Goal: Transaction & Acquisition: Purchase product/service

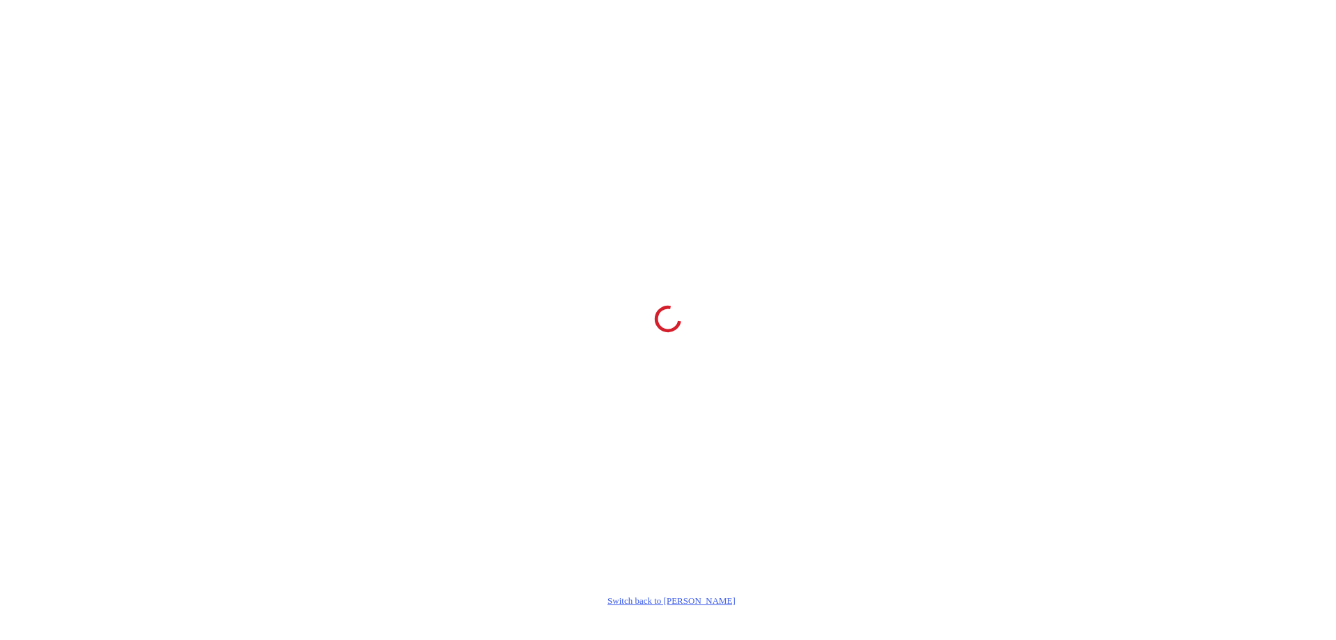
select select "**"
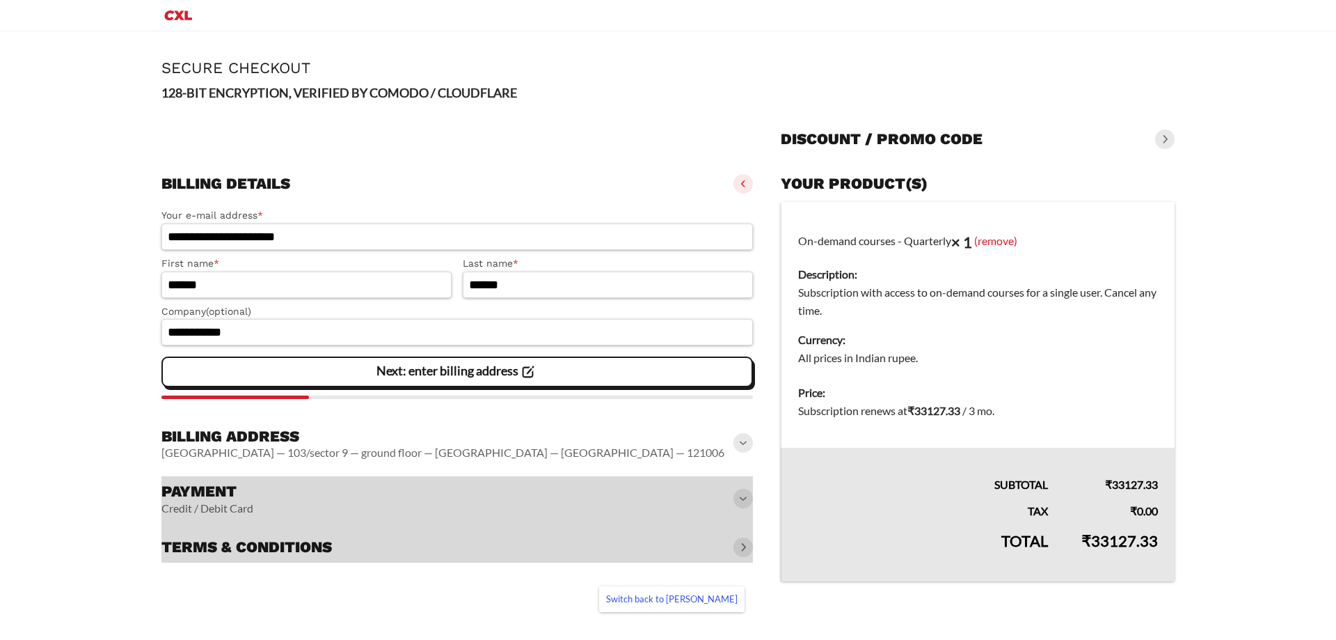
click at [361, 445] on h3 "Billing address" at bounding box center [442, 436] width 563 height 19
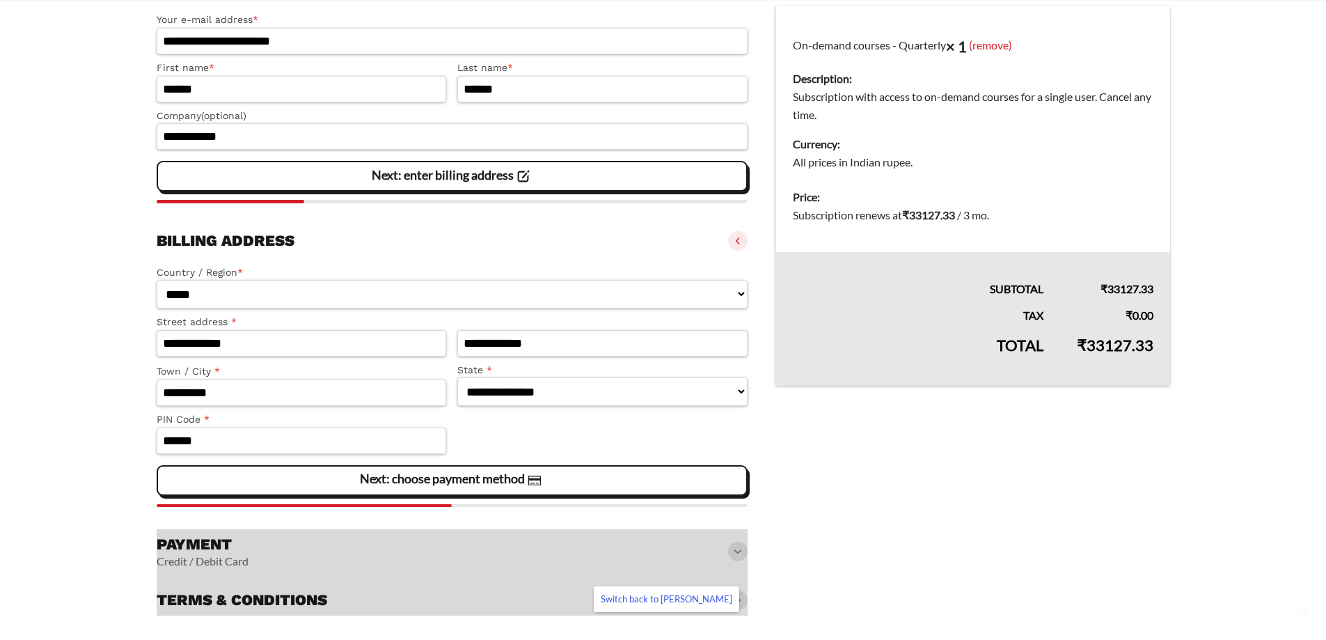
scroll to position [227, 0]
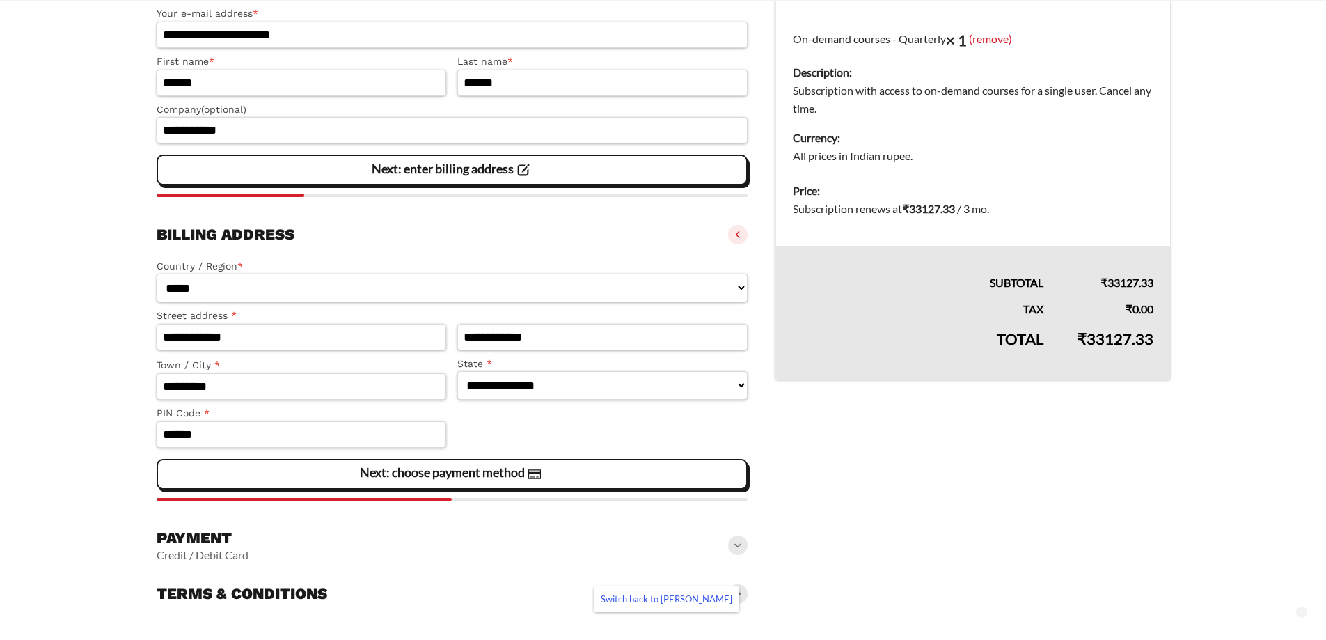
click at [340, 546] on div "Payment Credit / Debit Card" at bounding box center [453, 545] width 592 height 45
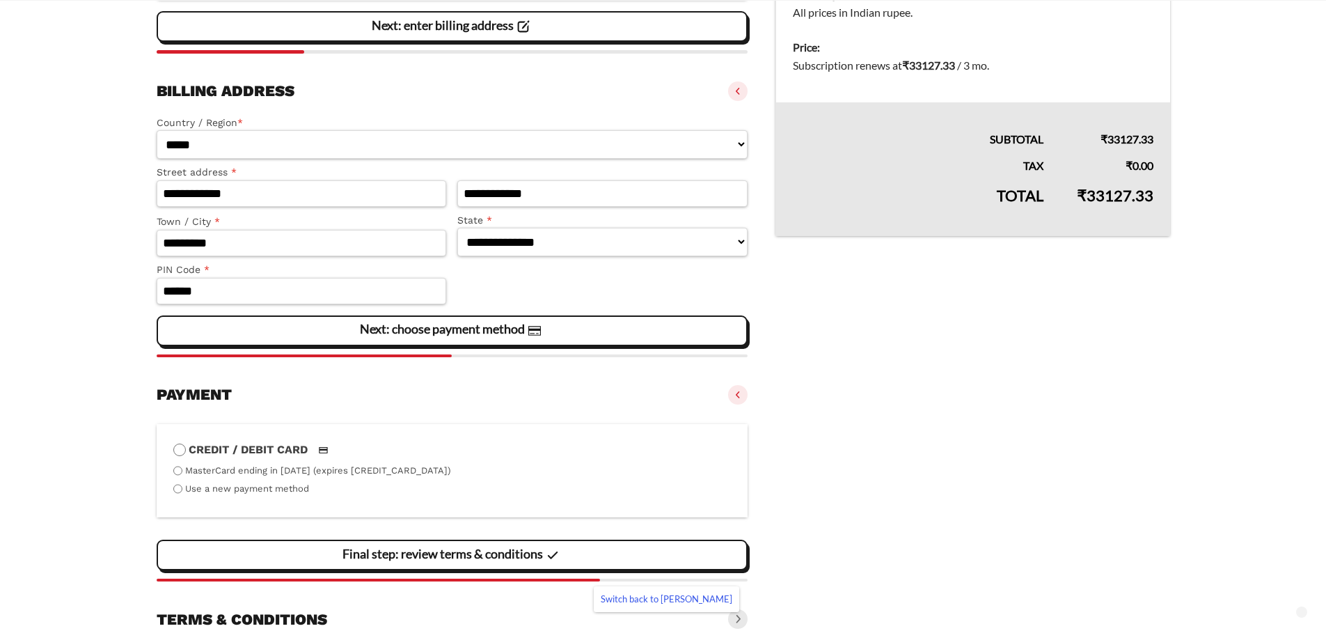
scroll to position [395, 0]
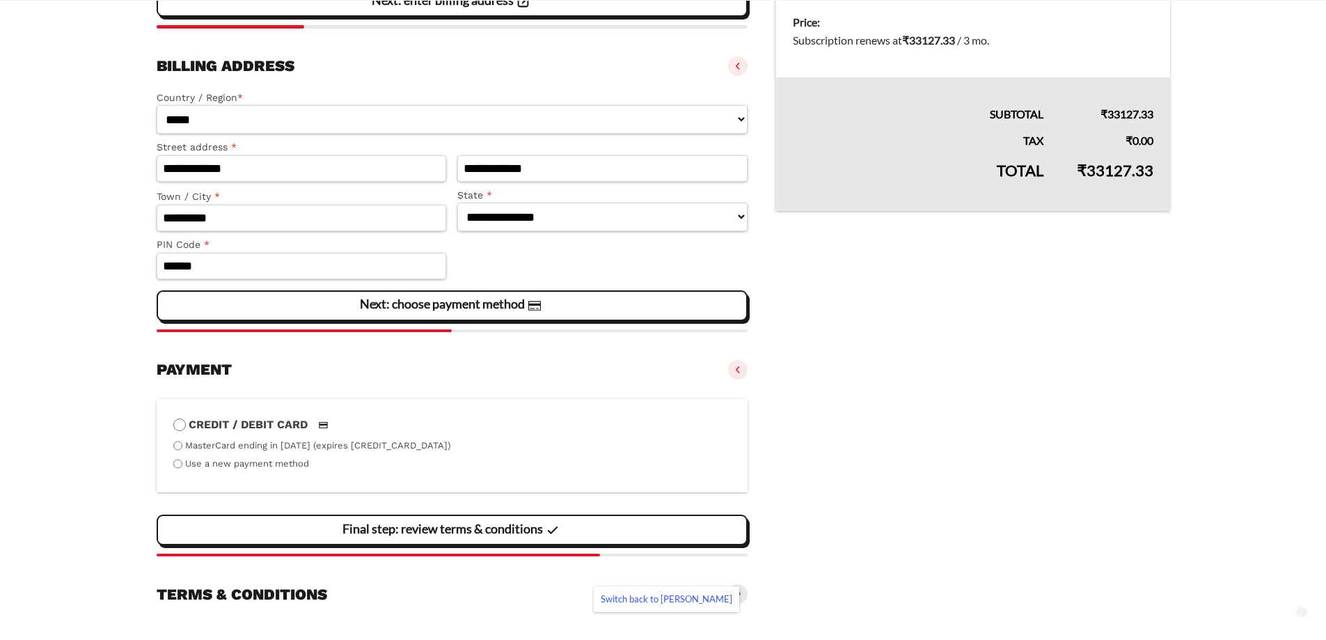
click at [182, 464] on li "Use a new payment method" at bounding box center [452, 463] width 558 height 13
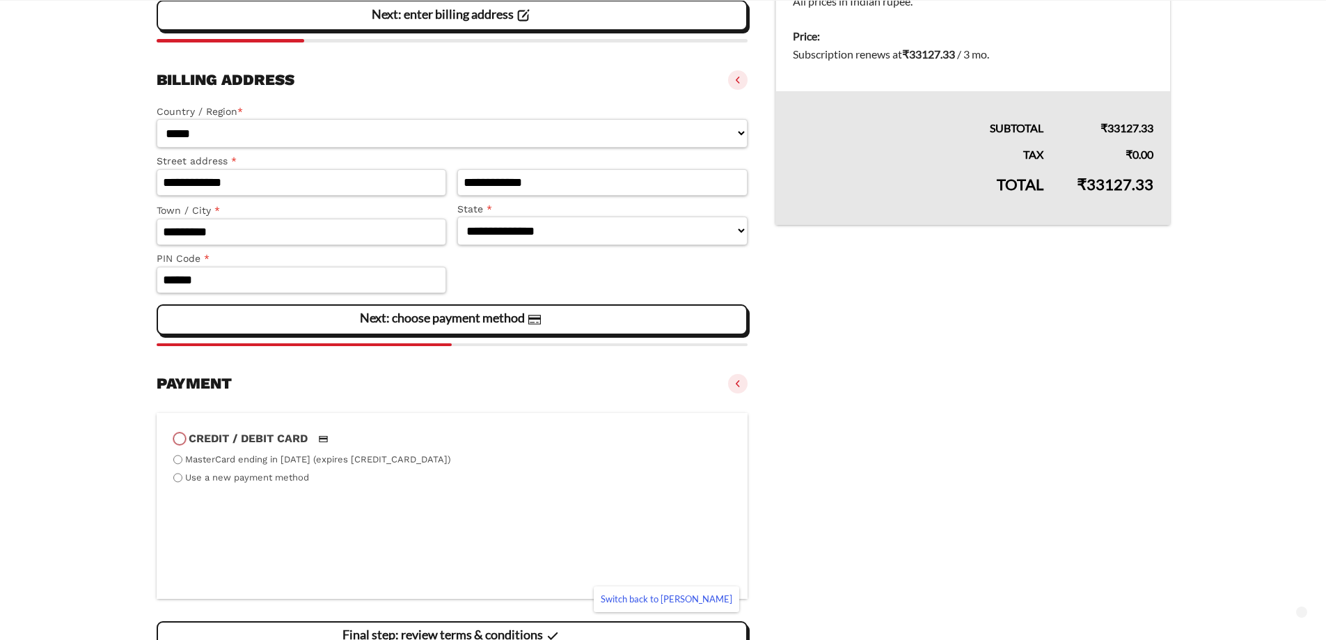
scroll to position [349, 0]
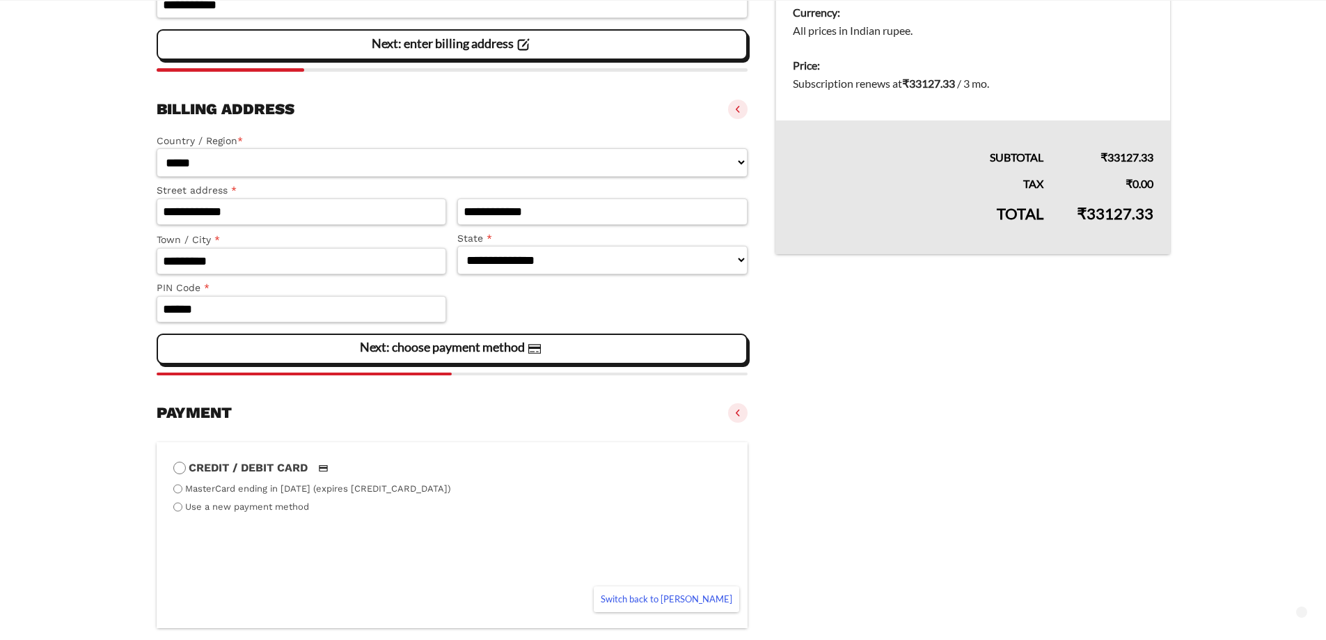
drag, startPoint x: 1085, startPoint y: 210, endPoint x: 1149, endPoint y: 219, distance: 64.7
click at [1153, 214] on td "₹ 33127.33" at bounding box center [1115, 223] width 110 height 61
click at [869, 365] on vaadin-details "Your product(s) On-demand courses - Quarterly × 1 (remove) Description: Subscri…" at bounding box center [972, 292] width 394 height 903
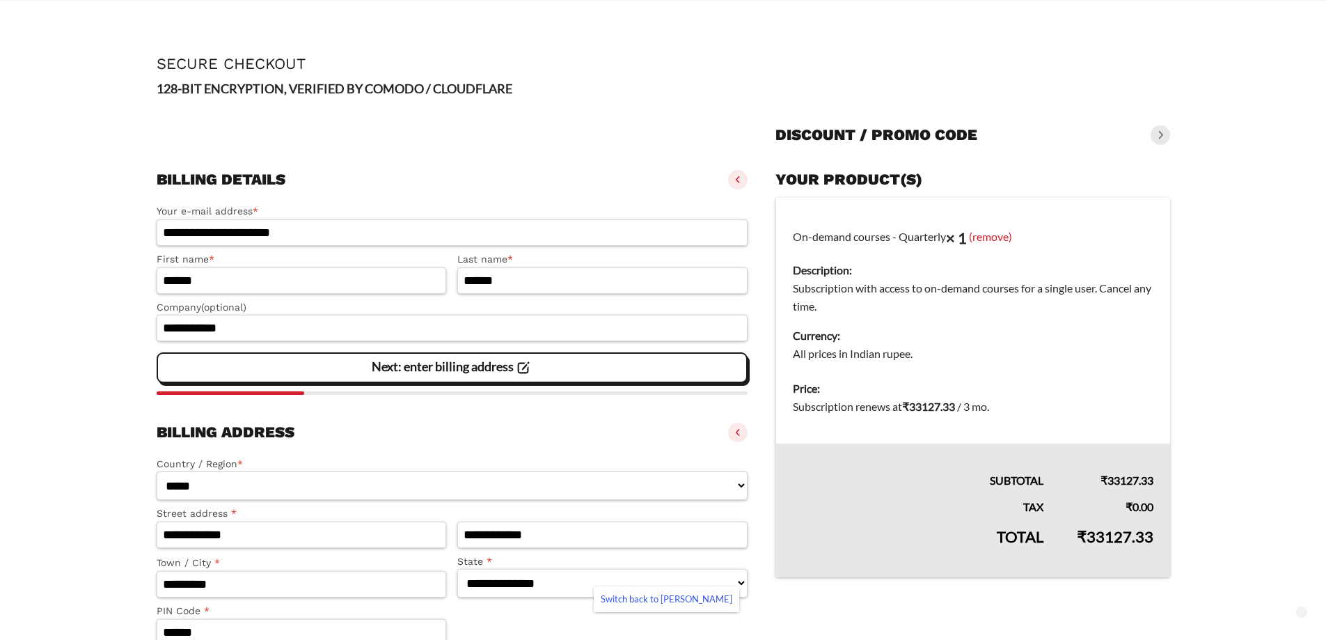
scroll to position [0, 0]
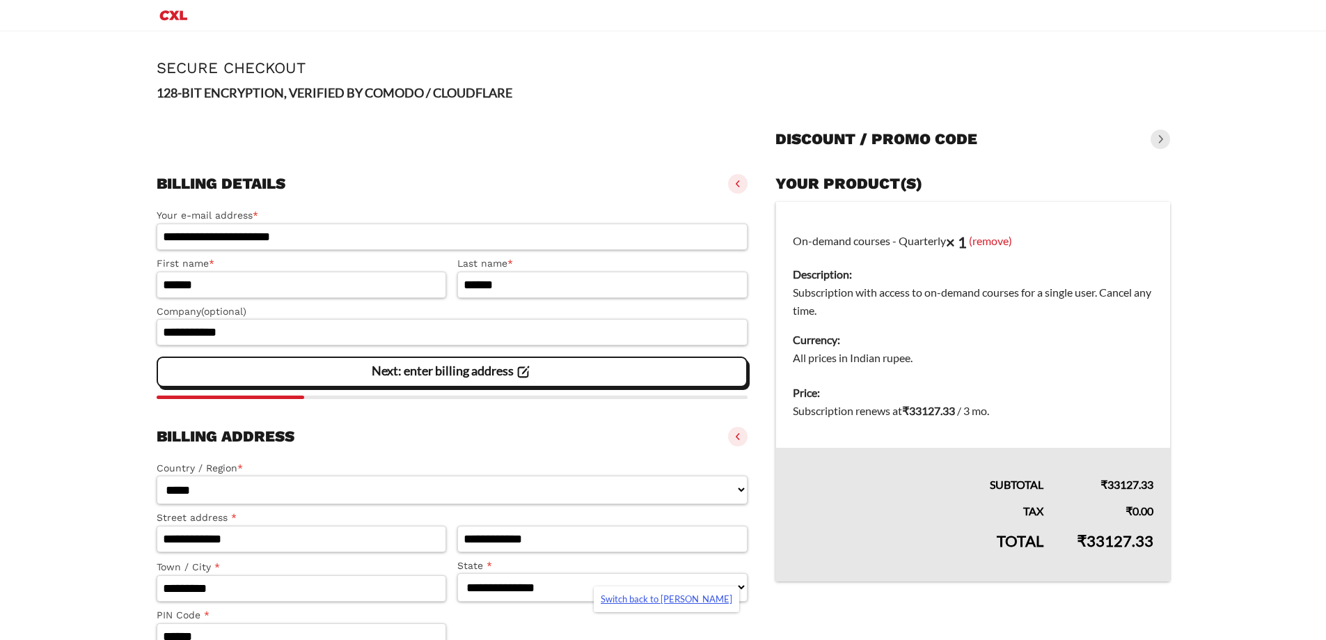
click at [680, 600] on link "Switch back to Dusan Milicevic" at bounding box center [666, 599] width 145 height 26
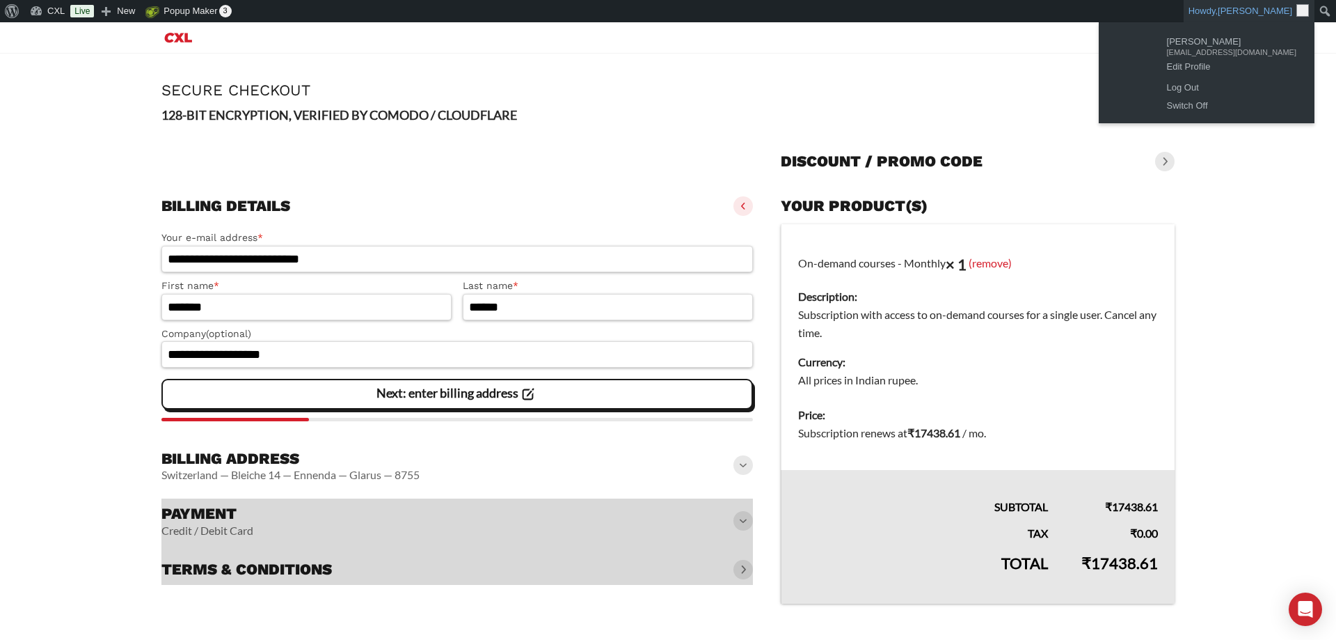
click at [1224, 8] on link "Howdy, [PERSON_NAME]" at bounding box center [1249, 11] width 131 height 22
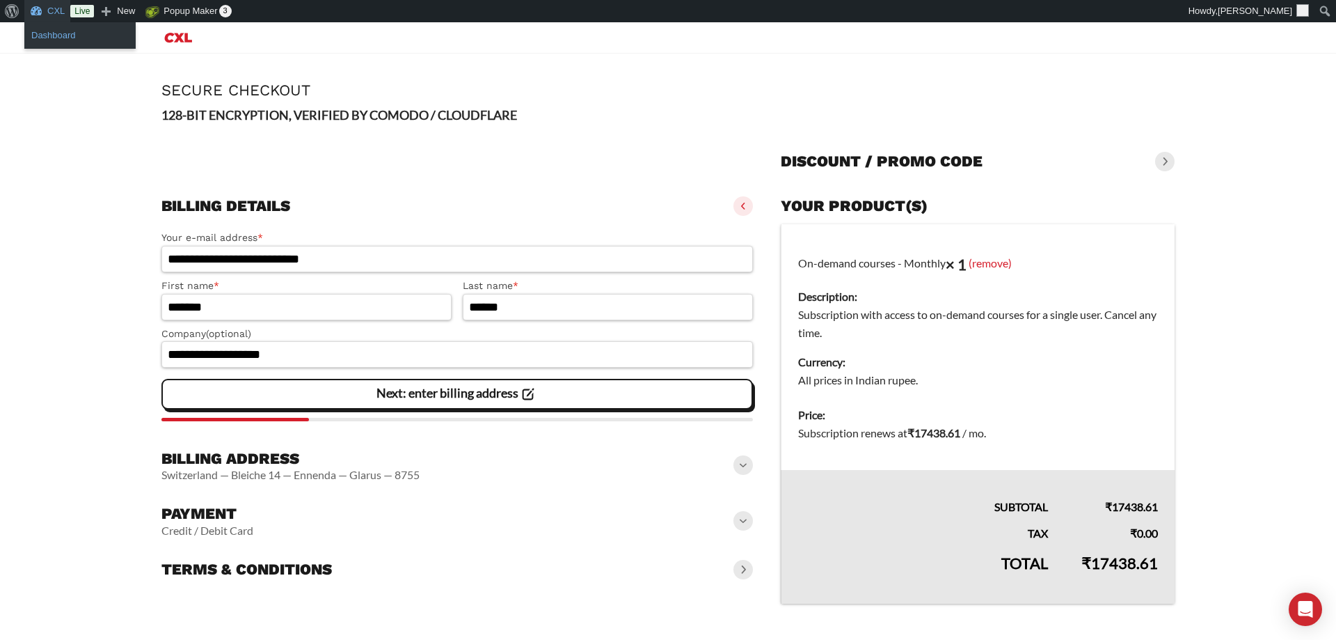
click at [49, 32] on link "Dashboard" at bounding box center [79, 35] width 111 height 18
